Goal: Obtain resource: Download file/media

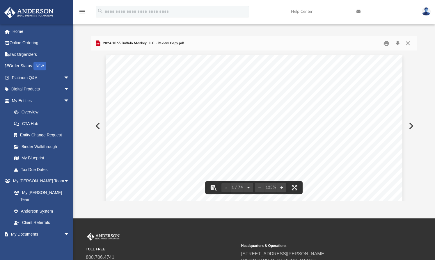
scroll to position [127, 320]
click at [407, 44] on button "Close" at bounding box center [407, 43] width 10 height 9
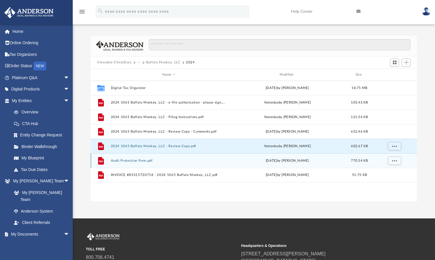
click at [122, 162] on button "Audit Protection Form.pdf" at bounding box center [169, 161] width 116 height 4
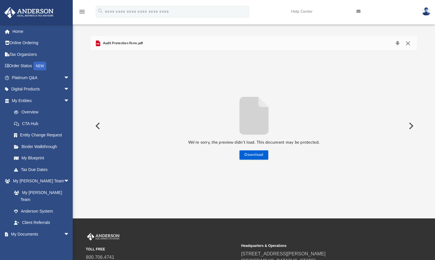
click at [405, 43] on button "Close" at bounding box center [407, 43] width 10 height 8
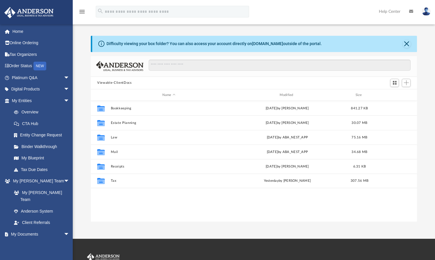
scroll to position [127, 320]
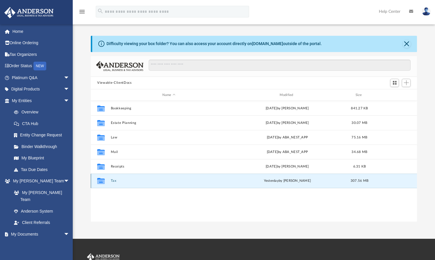
click at [112, 181] on button "Tax" at bounding box center [169, 181] width 116 height 4
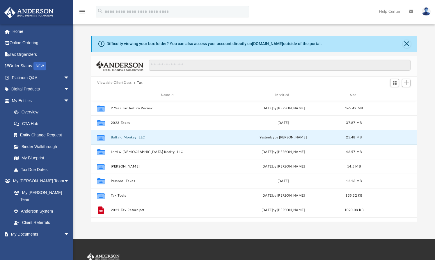
click at [126, 138] on button "Buffalo Monkey, LLC" at bounding box center [167, 138] width 113 height 4
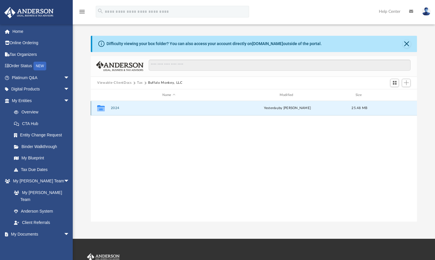
click at [112, 108] on button "2024" at bounding box center [169, 108] width 116 height 4
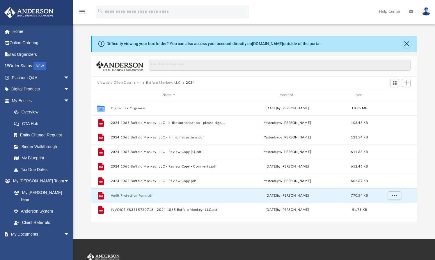
click at [126, 195] on button "Audit Protection Form.pdf" at bounding box center [169, 196] width 116 height 4
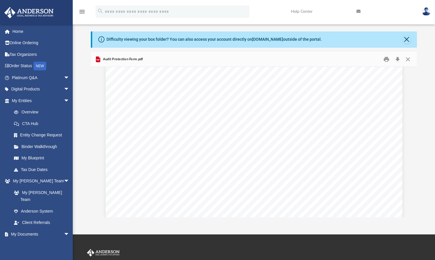
scroll to position [0, 0]
click at [398, 58] on button "Download" at bounding box center [397, 59] width 10 height 9
click at [406, 60] on button "Close" at bounding box center [407, 59] width 10 height 9
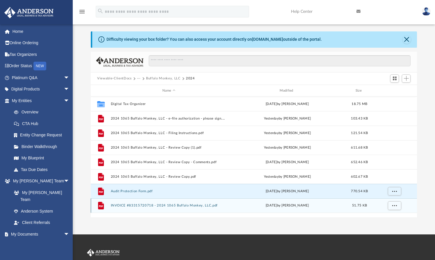
click at [165, 206] on button "INVOICE #83315720718 - 2024 1065 Buffalo Monkey, LLC.pdf" at bounding box center [169, 206] width 116 height 4
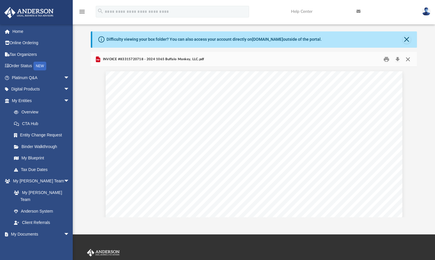
click at [407, 59] on button "Close" at bounding box center [407, 59] width 10 height 9
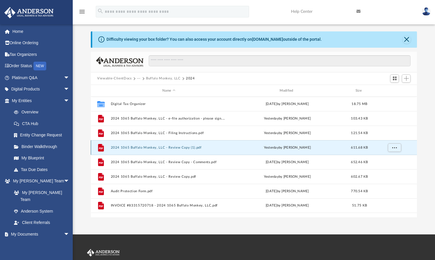
click at [138, 148] on button "2024 1065 Buffalo Monkey, LLC - Review Copy (1).pdf" at bounding box center [169, 148] width 116 height 4
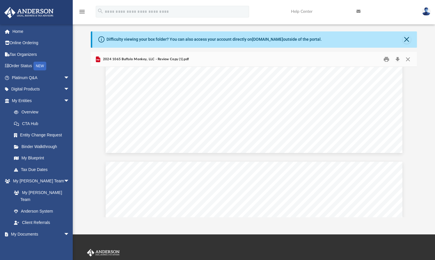
scroll to position [8154, 0]
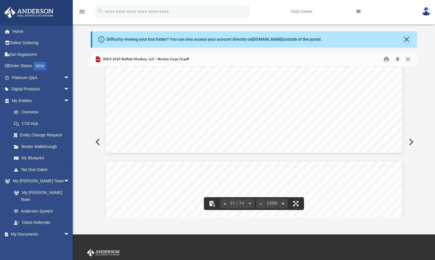
click at [409, 58] on button "Close" at bounding box center [407, 59] width 10 height 9
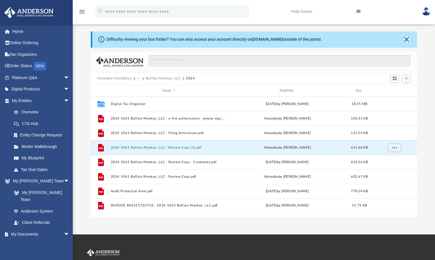
click at [404, 39] on button "Close" at bounding box center [406, 39] width 8 height 8
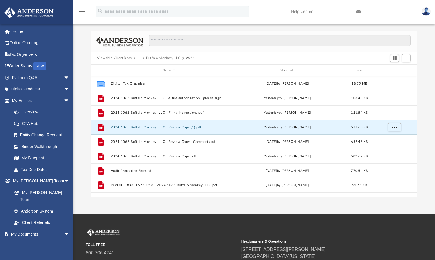
click at [169, 127] on button "2024 1065 Buffalo Monkey, LLC - Review Copy (1).pdf" at bounding box center [169, 127] width 116 height 4
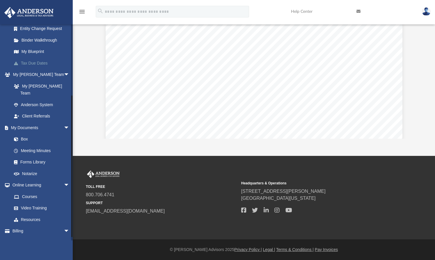
scroll to position [108, 0]
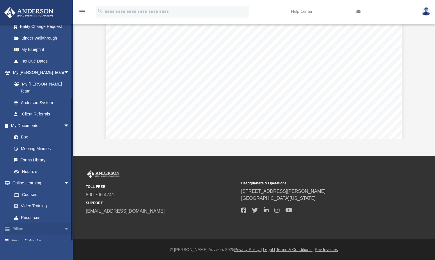
click at [64, 223] on span "arrow_drop_down" at bounding box center [70, 229] width 12 height 12
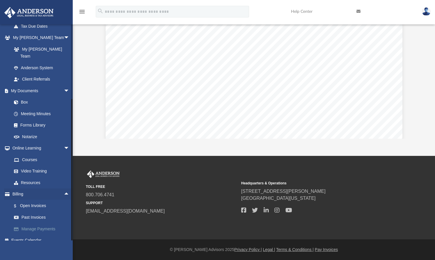
drag, startPoint x: 31, startPoint y: 221, endPoint x: 24, endPoint y: 220, distance: 7.9
click at [24, 223] on link "Manage Payments" at bounding box center [43, 229] width 70 height 12
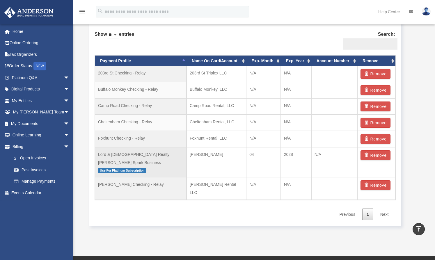
scroll to position [360, 0]
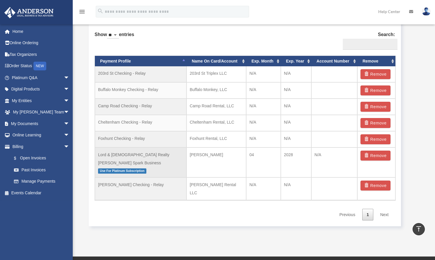
click at [129, 168] on span "Use For Platinum Subscription" at bounding box center [122, 170] width 48 height 5
click at [117, 154] on td "Lord & Lady Realty CapOne Spark Business Use For Platinum Subscription" at bounding box center [141, 162] width 92 height 30
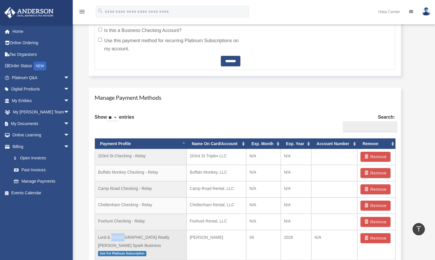
scroll to position [284, 0]
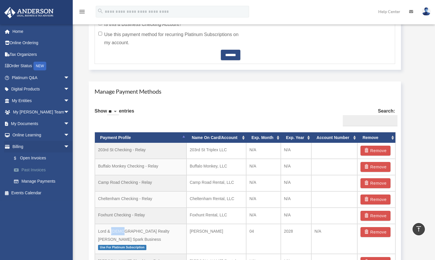
click at [30, 170] on link "Past Invoices" at bounding box center [43, 170] width 70 height 12
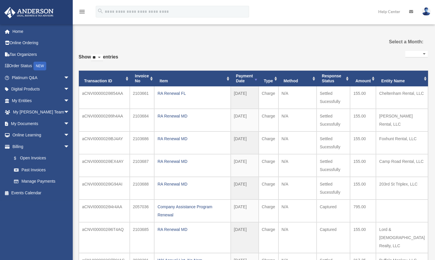
select select
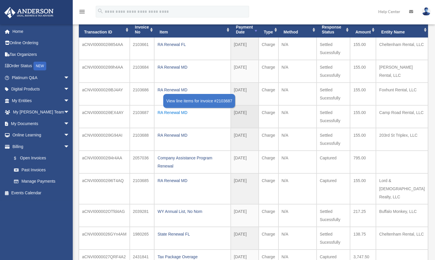
scroll to position [49, 0]
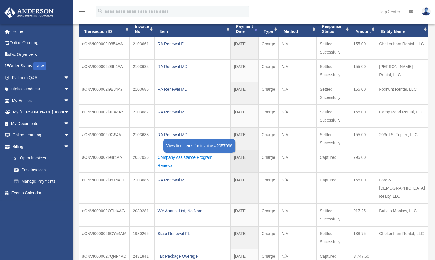
click at [175, 157] on div "Company Assistance Program Renewal" at bounding box center [192, 161] width 70 height 16
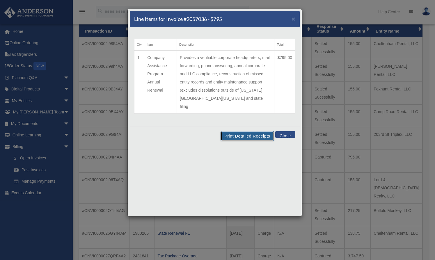
click at [238, 131] on button "Print Detailed Receipts" at bounding box center [246, 136] width 53 height 10
click at [294, 18] on span "×" at bounding box center [293, 18] width 4 height 7
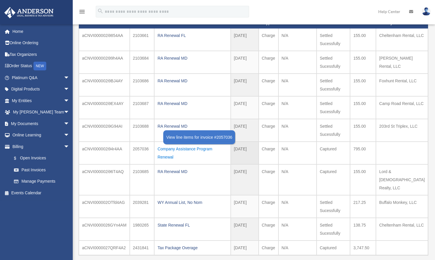
scroll to position [58, 0]
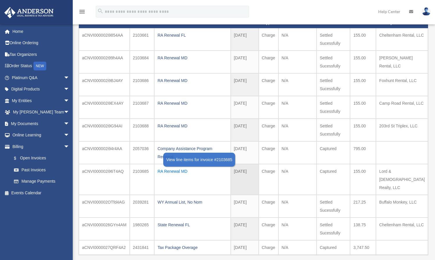
click at [177, 167] on div "RA Renewal MD" at bounding box center [192, 171] width 70 height 8
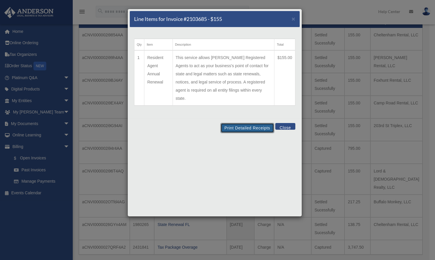
click at [239, 123] on button "Print Detailed Receipts" at bounding box center [246, 128] width 53 height 10
click at [289, 123] on button "Close" at bounding box center [285, 126] width 20 height 7
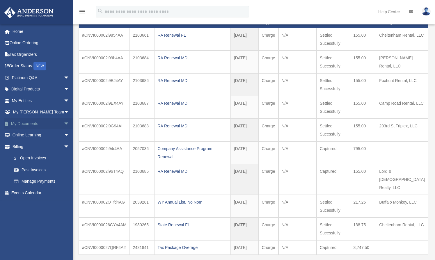
click at [64, 121] on span "arrow_drop_down" at bounding box center [70, 124] width 12 height 12
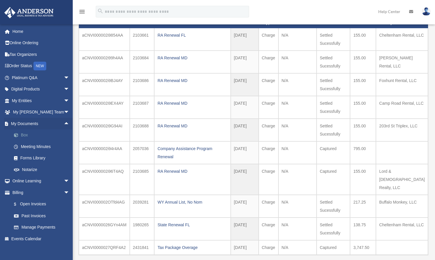
click at [24, 134] on link "Box" at bounding box center [43, 135] width 70 height 12
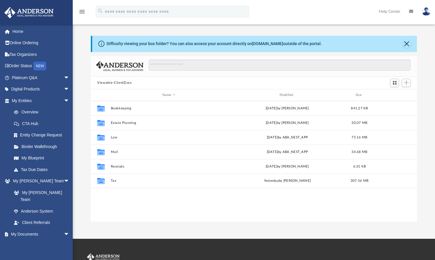
scroll to position [127, 320]
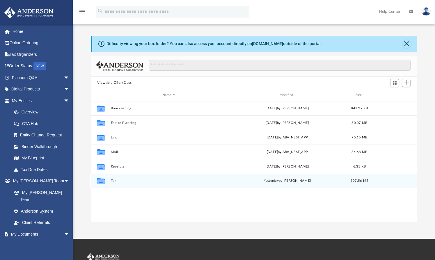
click at [113, 181] on button "Tax" at bounding box center [169, 181] width 116 height 4
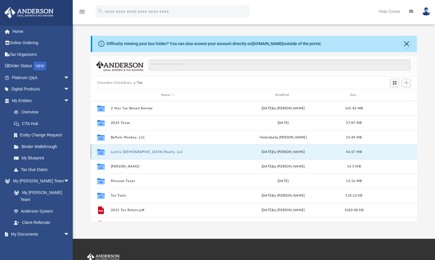
click at [124, 153] on button "Lord & [DEMOGRAPHIC_DATA] Realty, LLC" at bounding box center [167, 152] width 113 height 4
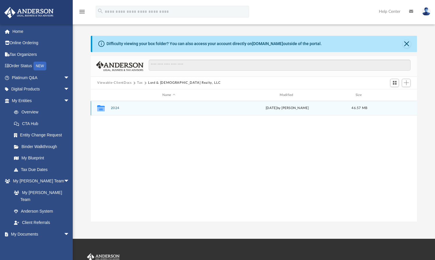
click at [115, 109] on button "2024" at bounding box center [169, 108] width 116 height 4
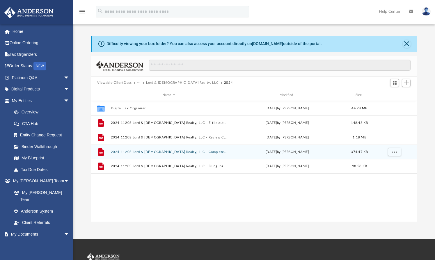
click at [159, 152] on button "2024 1120S Lord & [DEMOGRAPHIC_DATA] Realty, LLC - Completed Copy.pdf" at bounding box center [169, 152] width 116 height 4
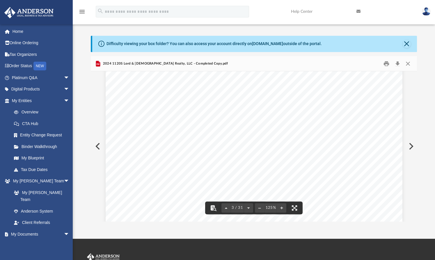
scroll to position [883, 0]
drag, startPoint x: 414, startPoint y: 89, endPoint x: 413, endPoint y: 179, distance: 89.6
click at [413, 179] on div "Viewable-ClientDocs ··· Lord & [DEMOGRAPHIC_DATA] Realty, LLC 2024 Name Modifie…" at bounding box center [254, 138] width 326 height 165
click at [408, 65] on button "Close" at bounding box center [407, 63] width 10 height 9
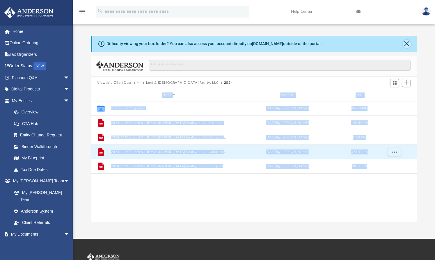
click at [407, 44] on button "Close" at bounding box center [406, 44] width 8 height 8
